Goal: Task Accomplishment & Management: Manage account settings

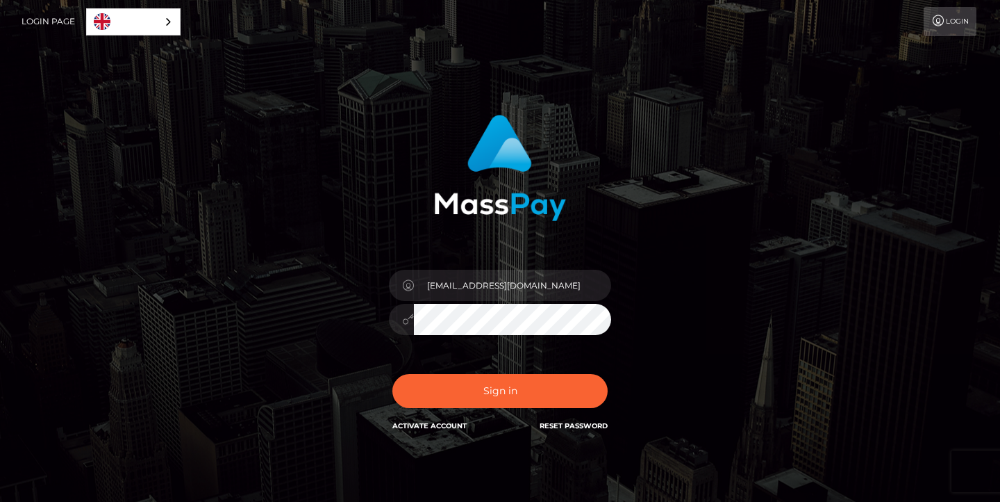
type input "[EMAIL_ADDRESS][DOMAIN_NAME]"
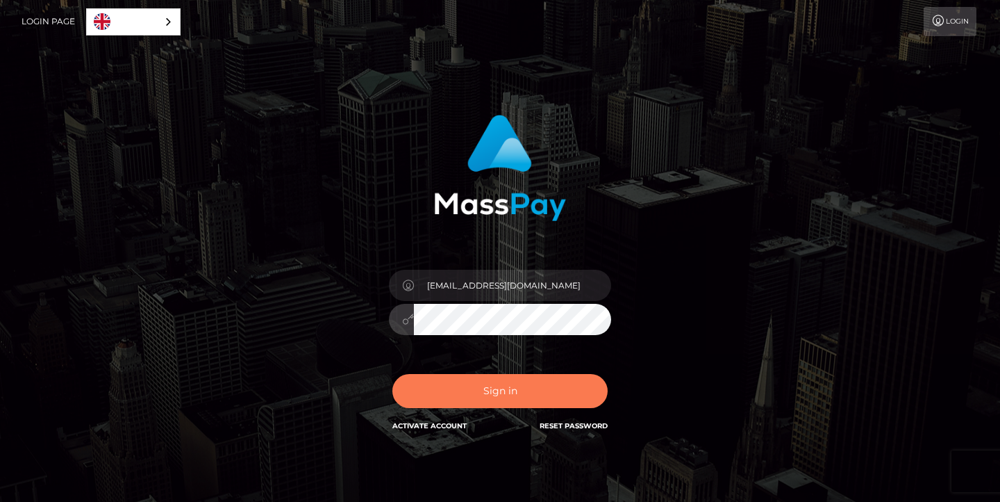
click at [501, 384] on button "Sign in" at bounding box center [500, 391] width 215 height 34
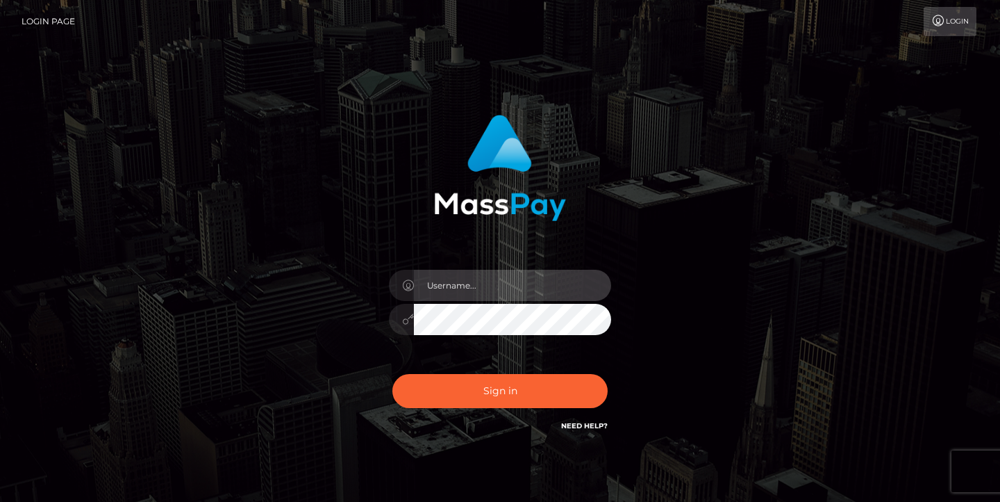
click at [458, 286] on input "text" at bounding box center [512, 285] width 197 height 31
type input "[EMAIL_ADDRESS][DOMAIN_NAME]"
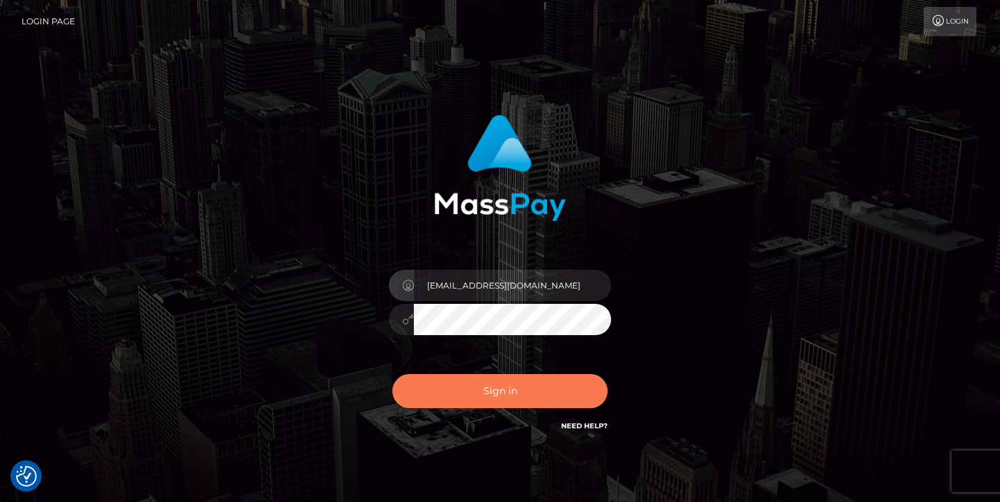
click at [494, 381] on button "Sign in" at bounding box center [500, 391] width 215 height 34
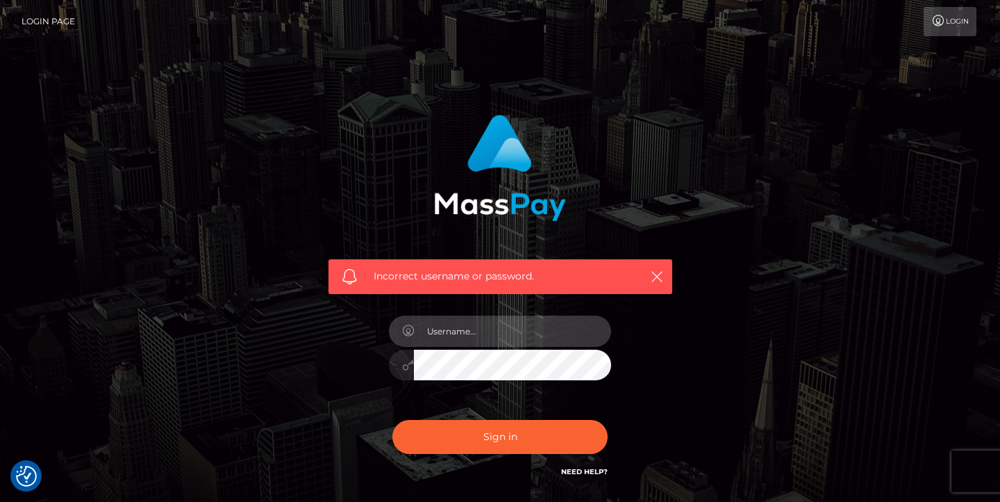
click at [476, 327] on input "text" at bounding box center [512, 330] width 197 height 31
type input "afanasenko2701@gmail.com"
click at [365, 352] on div "Incorrect username or password. afanasenko2701@gmail.com" at bounding box center [500, 297] width 365 height 386
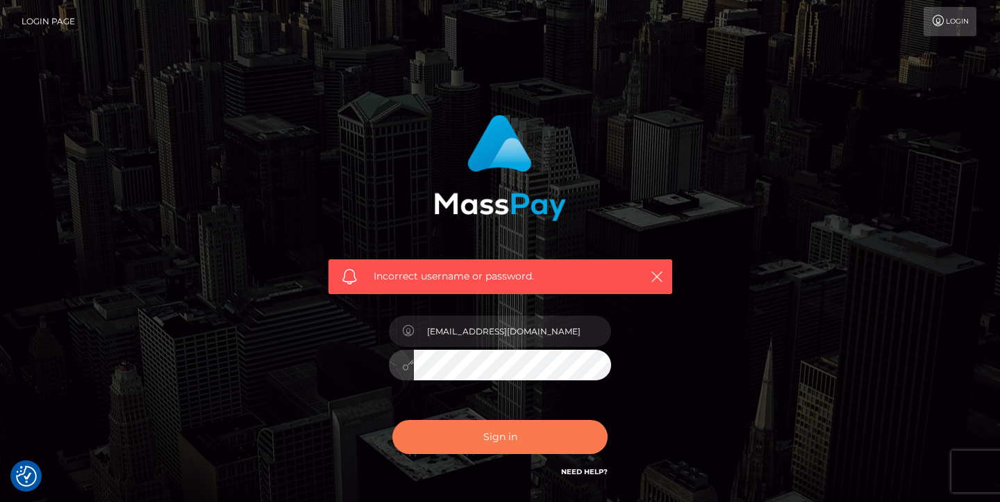
click at [427, 432] on button "Sign in" at bounding box center [500, 437] width 215 height 34
